Goal: Information Seeking & Learning: Find specific page/section

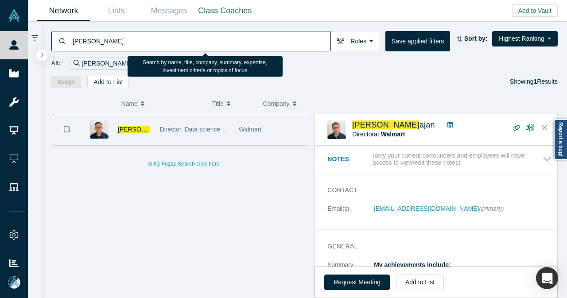
scroll to position [133, 0]
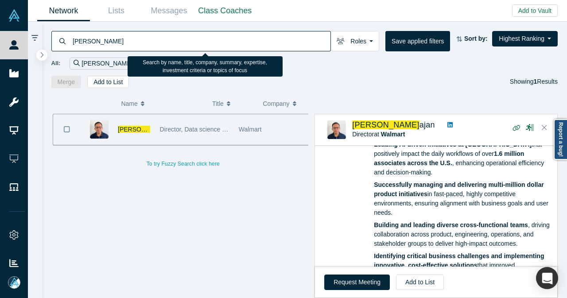
click at [45, 46] on div "[PERSON_NAME] Roles Founders Faculty Mentors Alumni Mentor Angels VCs Corporate…" at bounding box center [304, 55] width 525 height 66
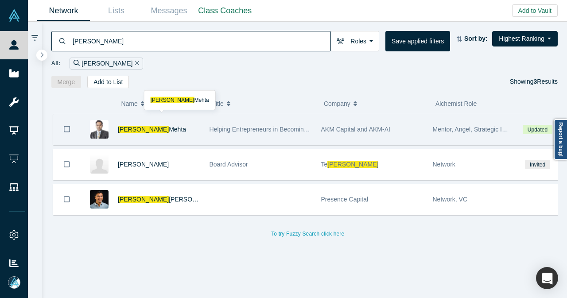
click at [164, 127] on div "Amitt Mehta" at bounding box center [159, 129] width 82 height 31
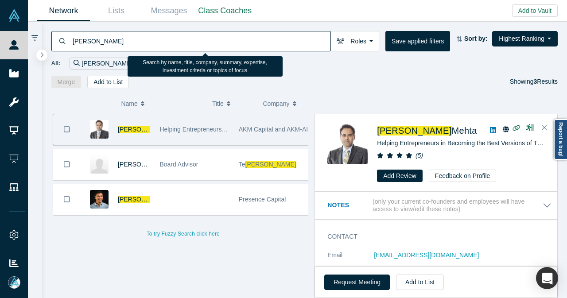
drag, startPoint x: 154, startPoint y: 46, endPoint x: 72, endPoint y: 46, distance: 82.3
click at [72, 46] on input "amitt" at bounding box center [201, 41] width 259 height 21
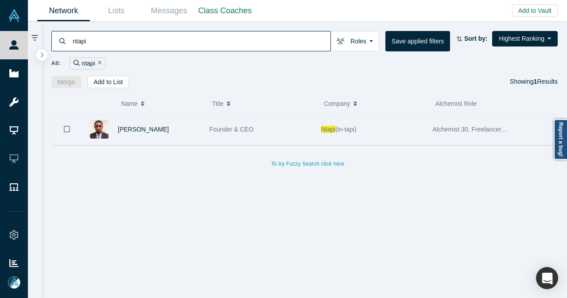
type input "ntapi"
click at [294, 133] on div "Founder & CEO" at bounding box center [260, 129] width 102 height 31
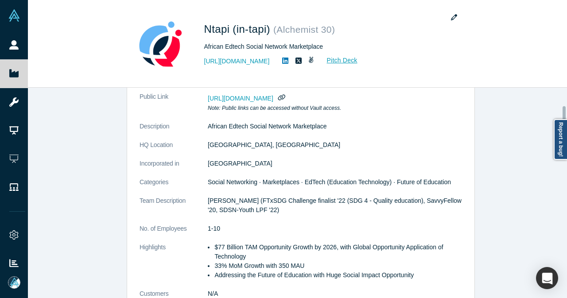
scroll to position [20, 0]
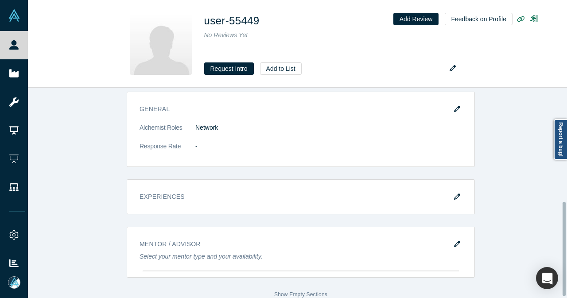
scroll to position [257, 0]
